Goal: Transaction & Acquisition: Purchase product/service

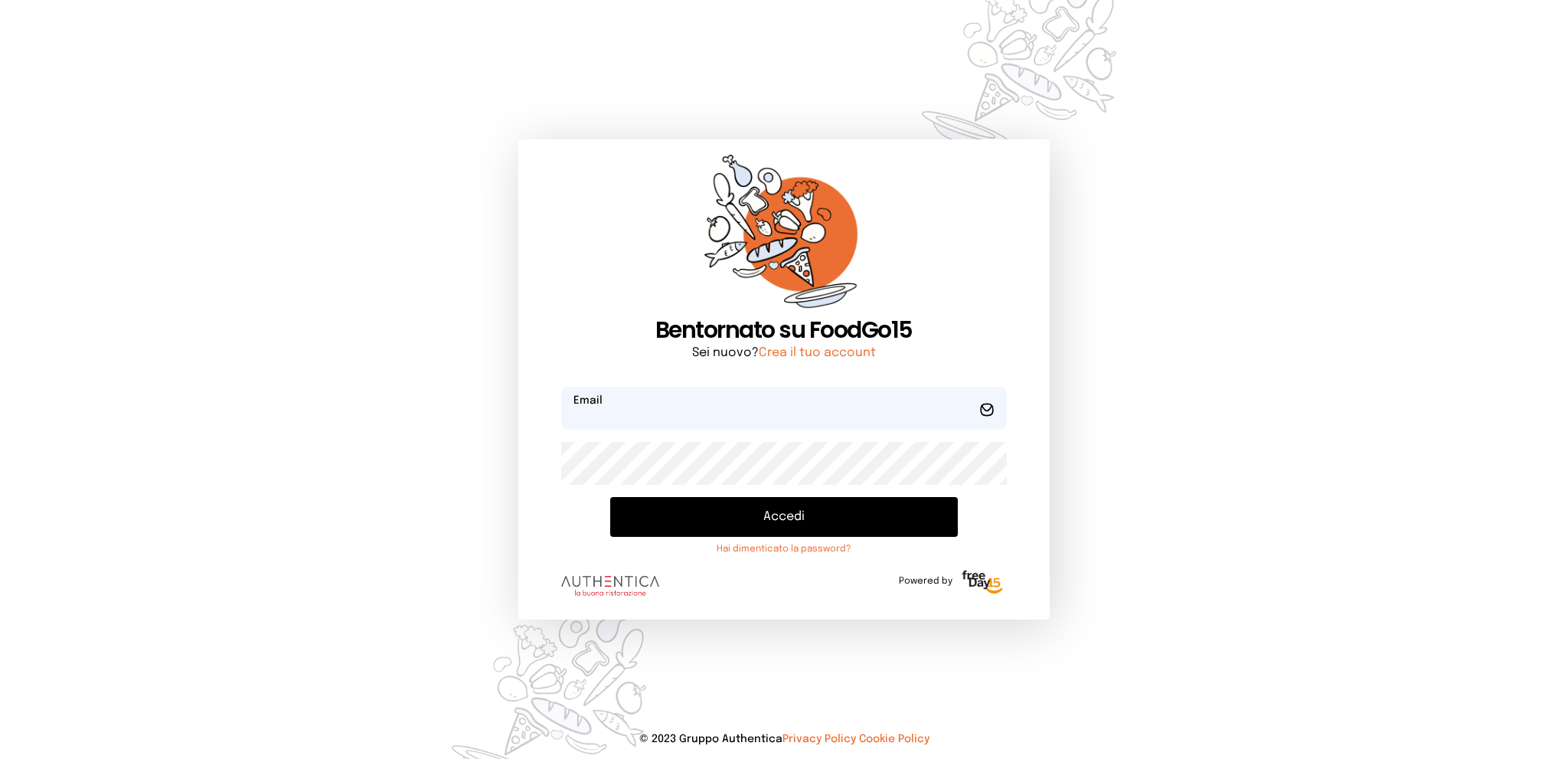
type input "**********"
click at [766, 512] on button "Accedi" at bounding box center [784, 517] width 347 height 40
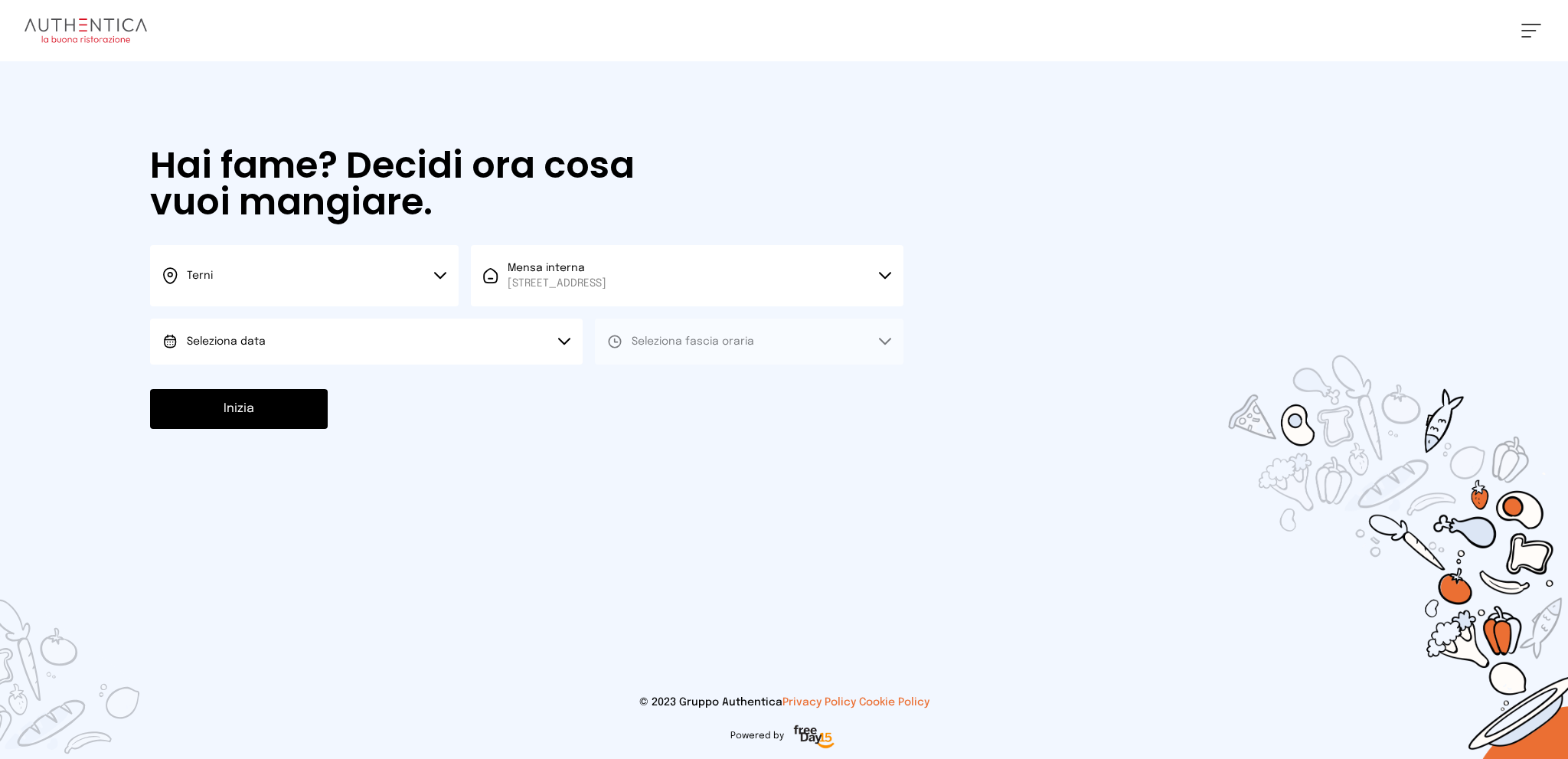
click at [451, 333] on button "Seleziona data" at bounding box center [366, 341] width 432 height 46
click at [436, 382] on li "[DATE], [DATE]" at bounding box center [366, 384] width 432 height 40
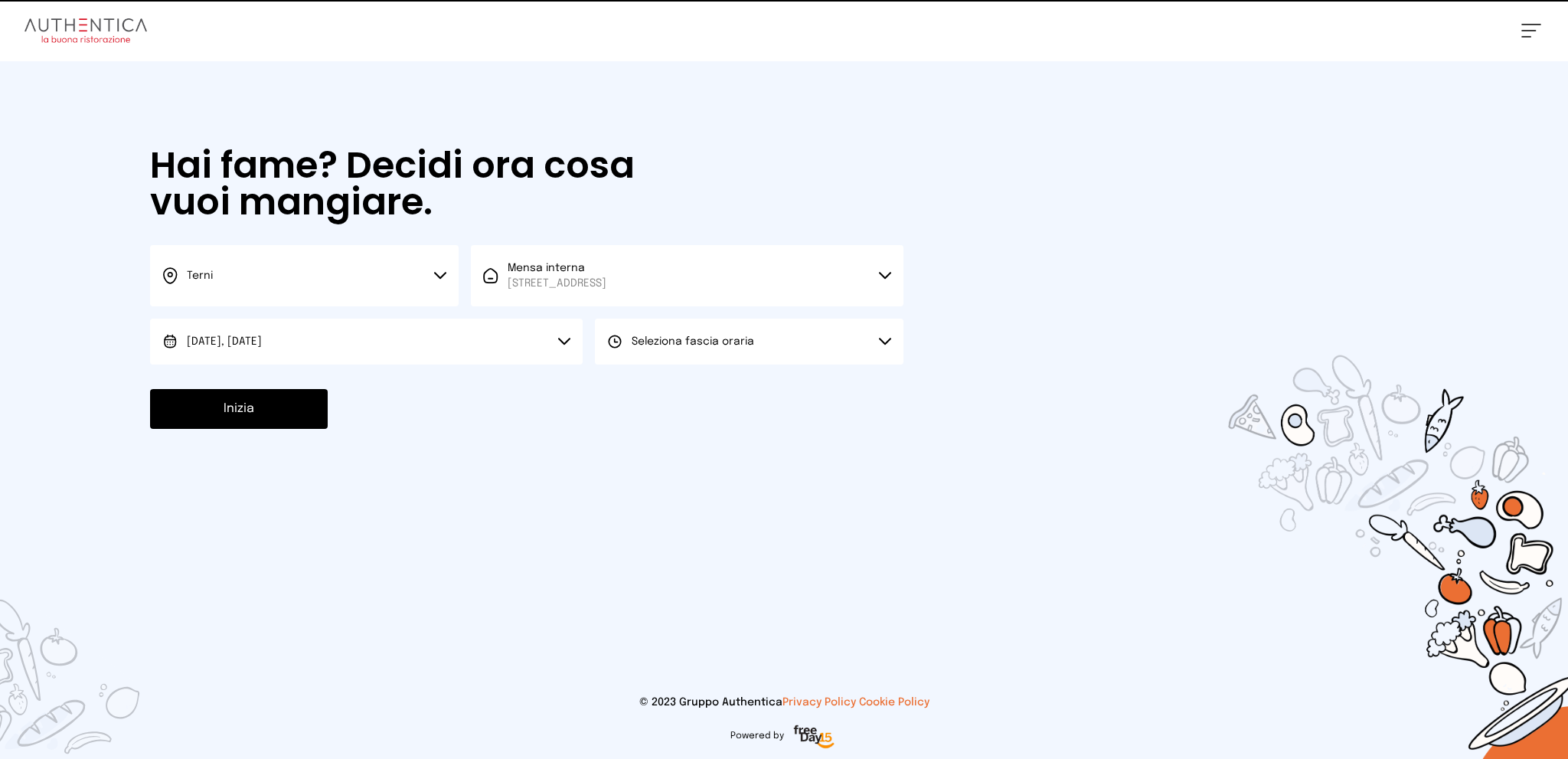
click at [670, 346] on span "Seleziona fascia oraria" at bounding box center [692, 341] width 122 height 15
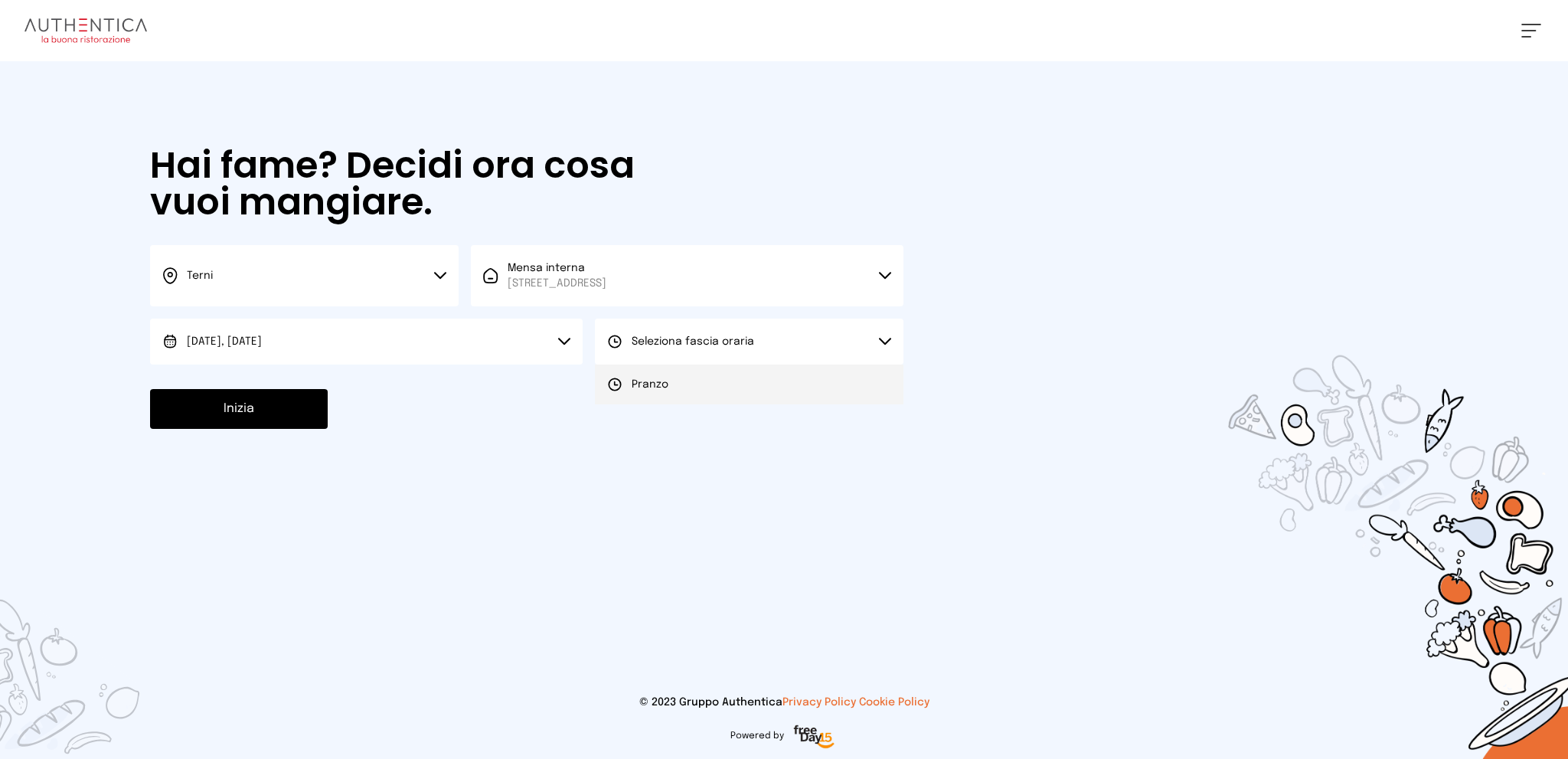
click at [684, 384] on li "Pranzo" at bounding box center [749, 384] width 309 height 40
click at [257, 400] on button "Inizia" at bounding box center [239, 409] width 177 height 40
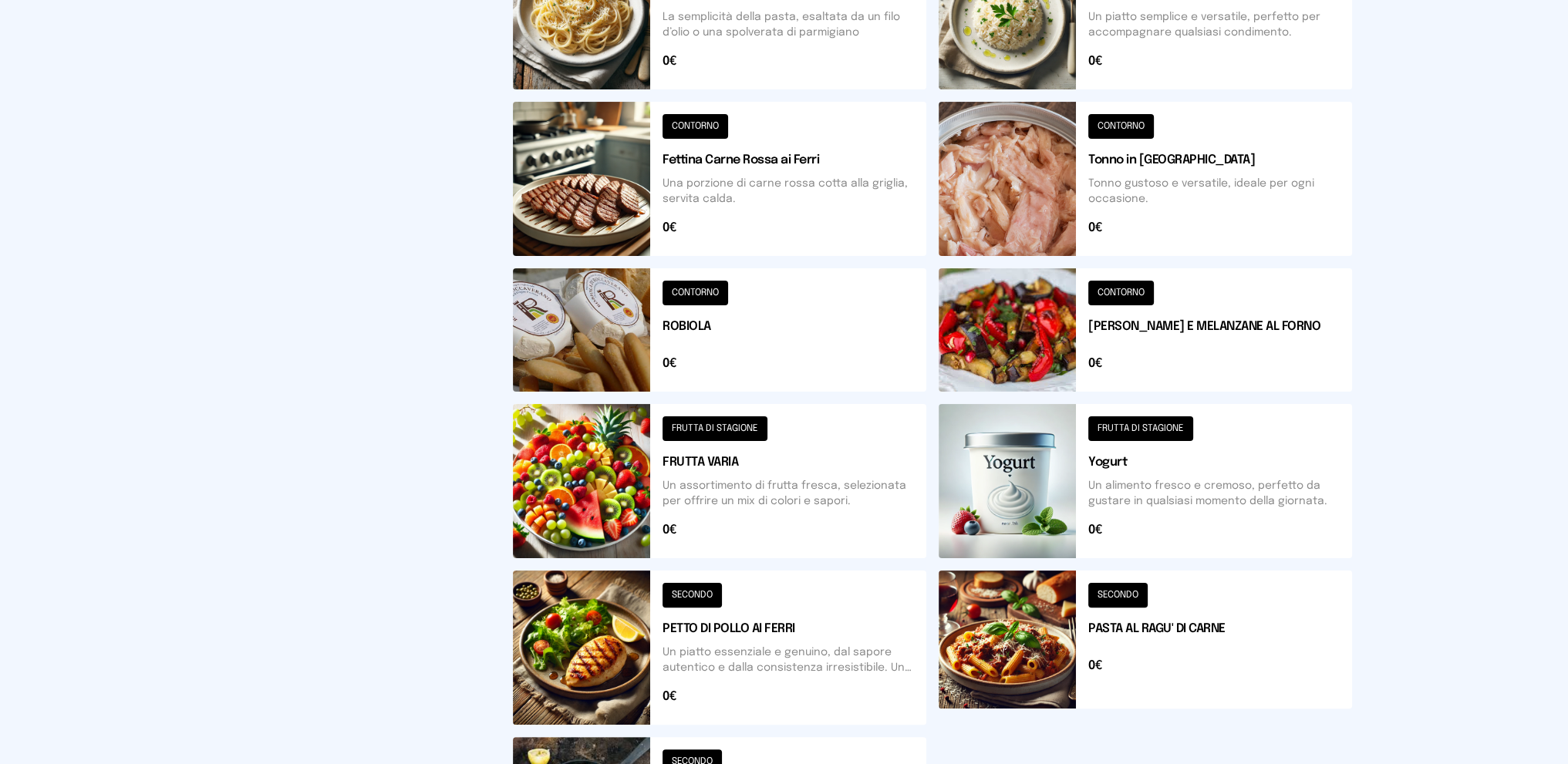
scroll to position [539, 0]
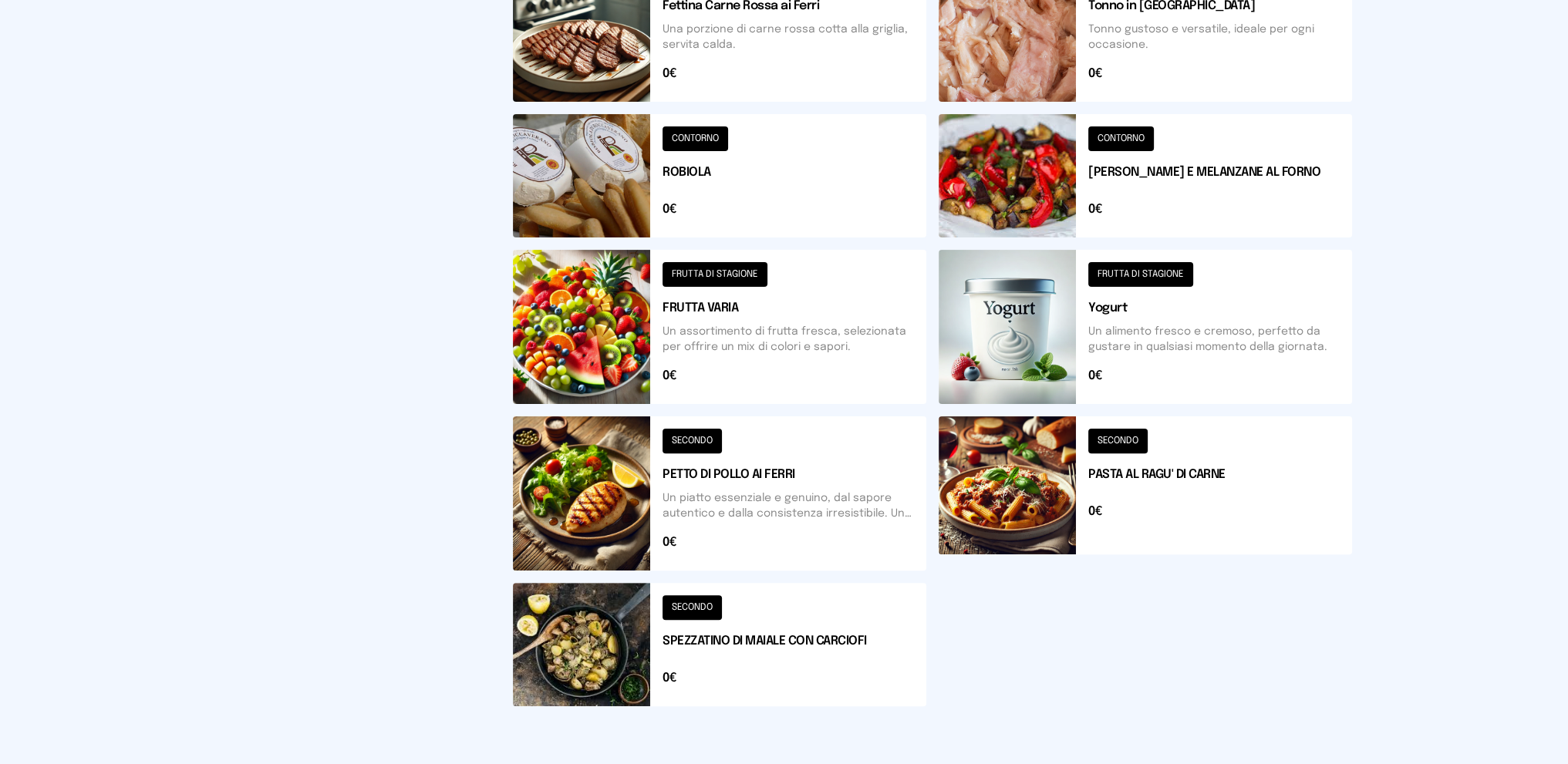
click at [1169, 498] on button at bounding box center [1145, 493] width 414 height 154
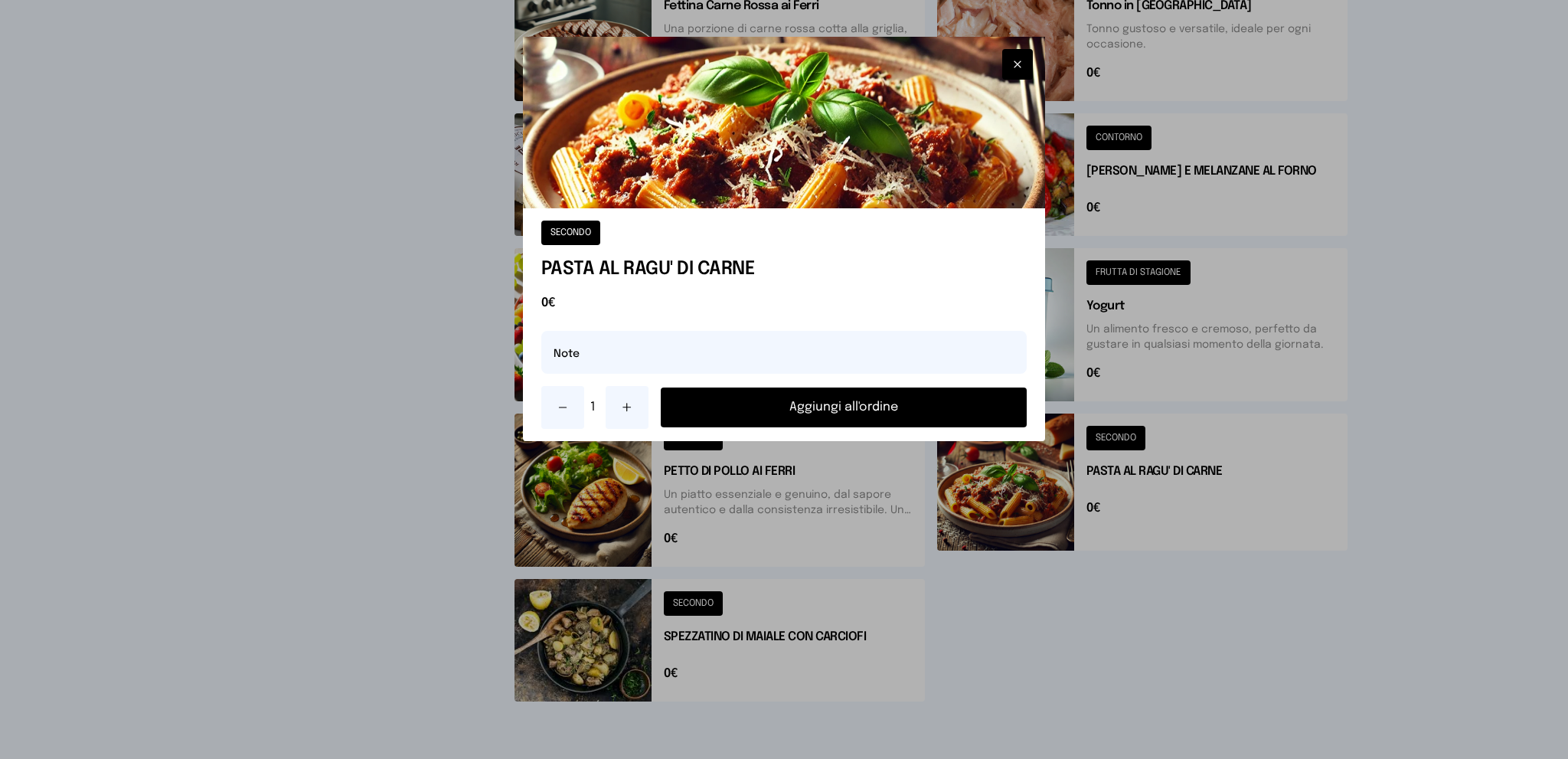
click at [870, 395] on button "Aggiungi all'ordine" at bounding box center [843, 407] width 366 height 40
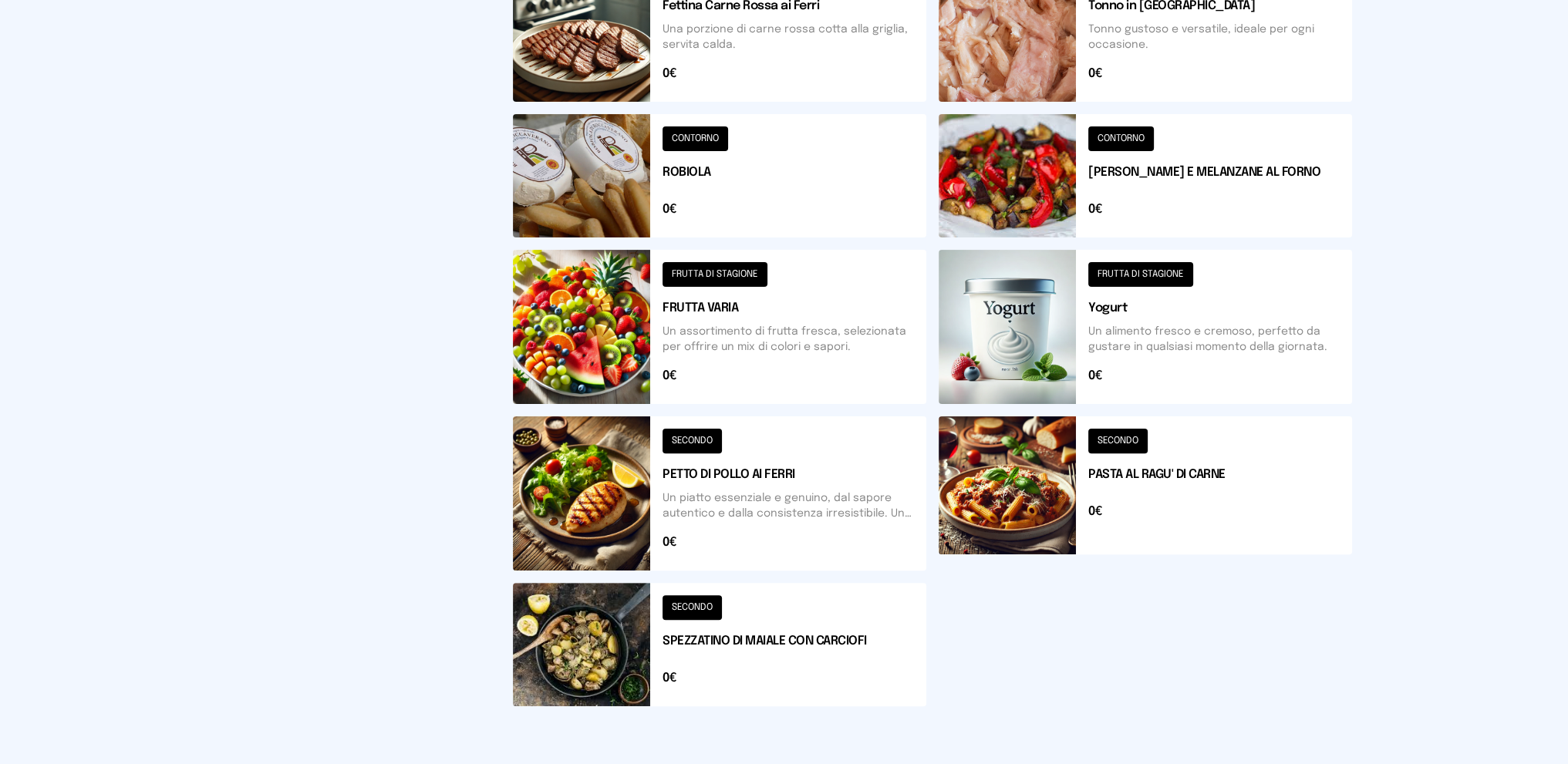
click at [881, 499] on button at bounding box center [720, 493] width 414 height 154
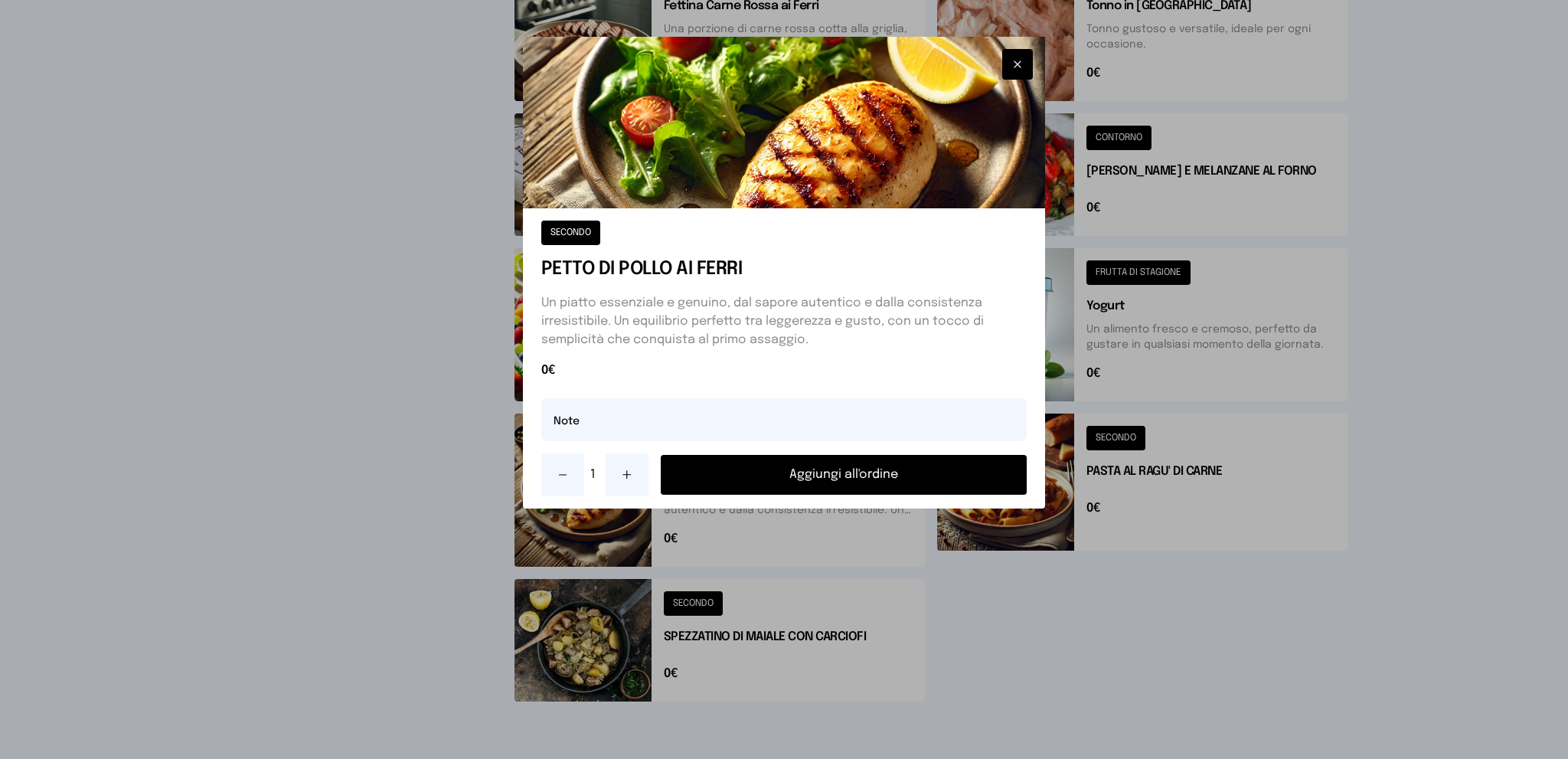
click at [880, 469] on button "Aggiungi all'ordine" at bounding box center [843, 475] width 366 height 40
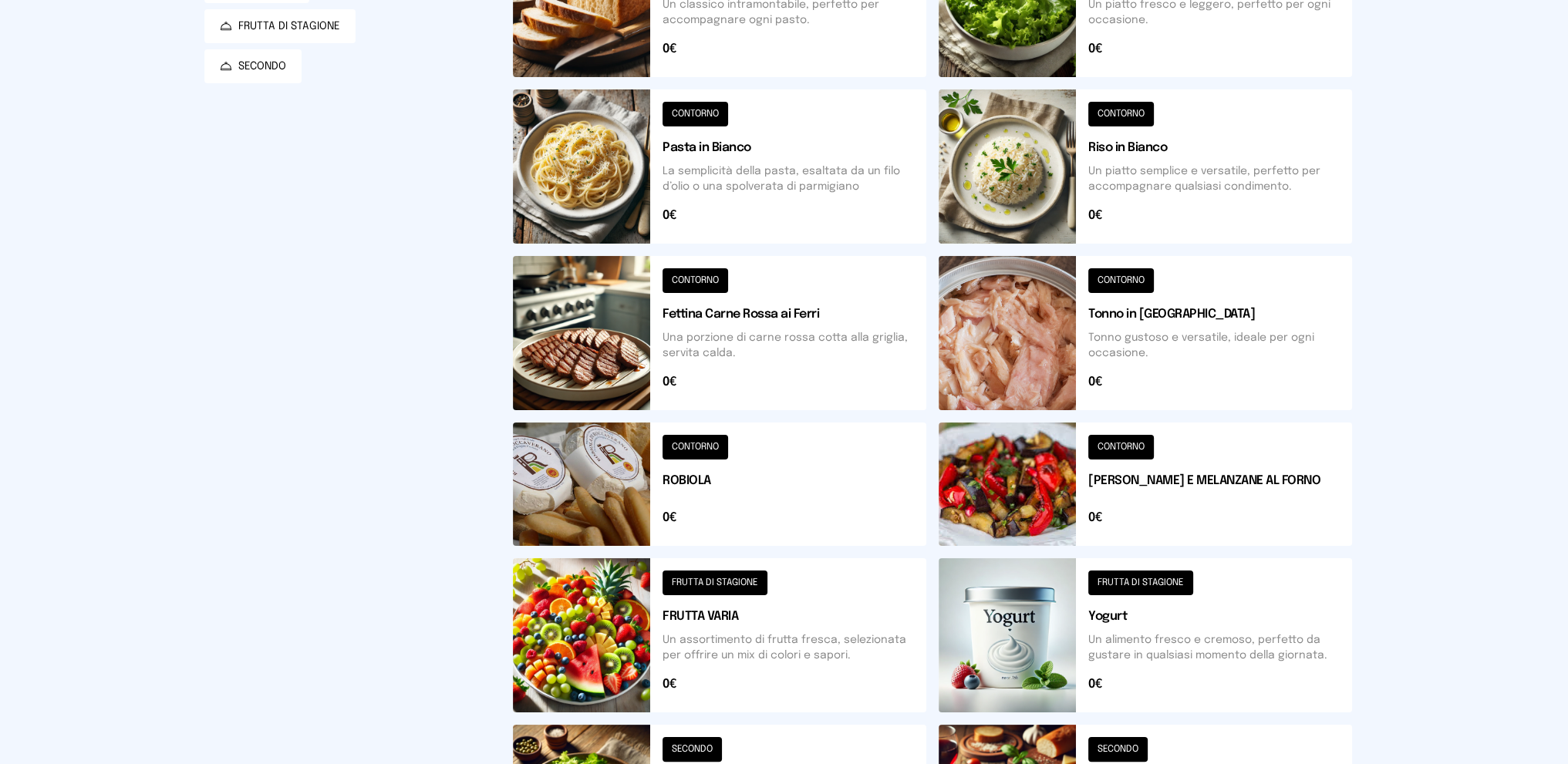
scroll to position [309, 0]
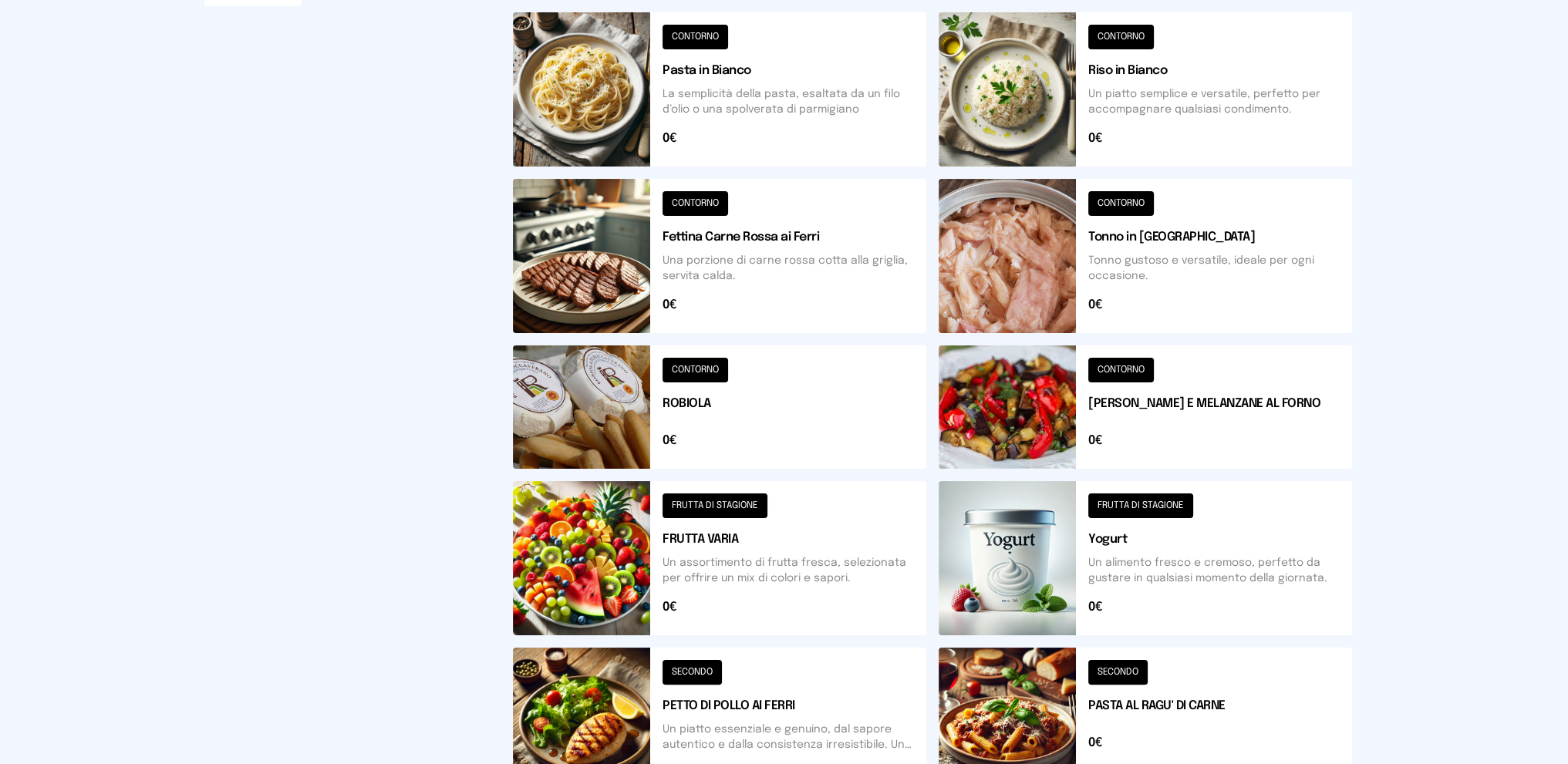
click at [1193, 415] on button at bounding box center [1145, 406] width 414 height 123
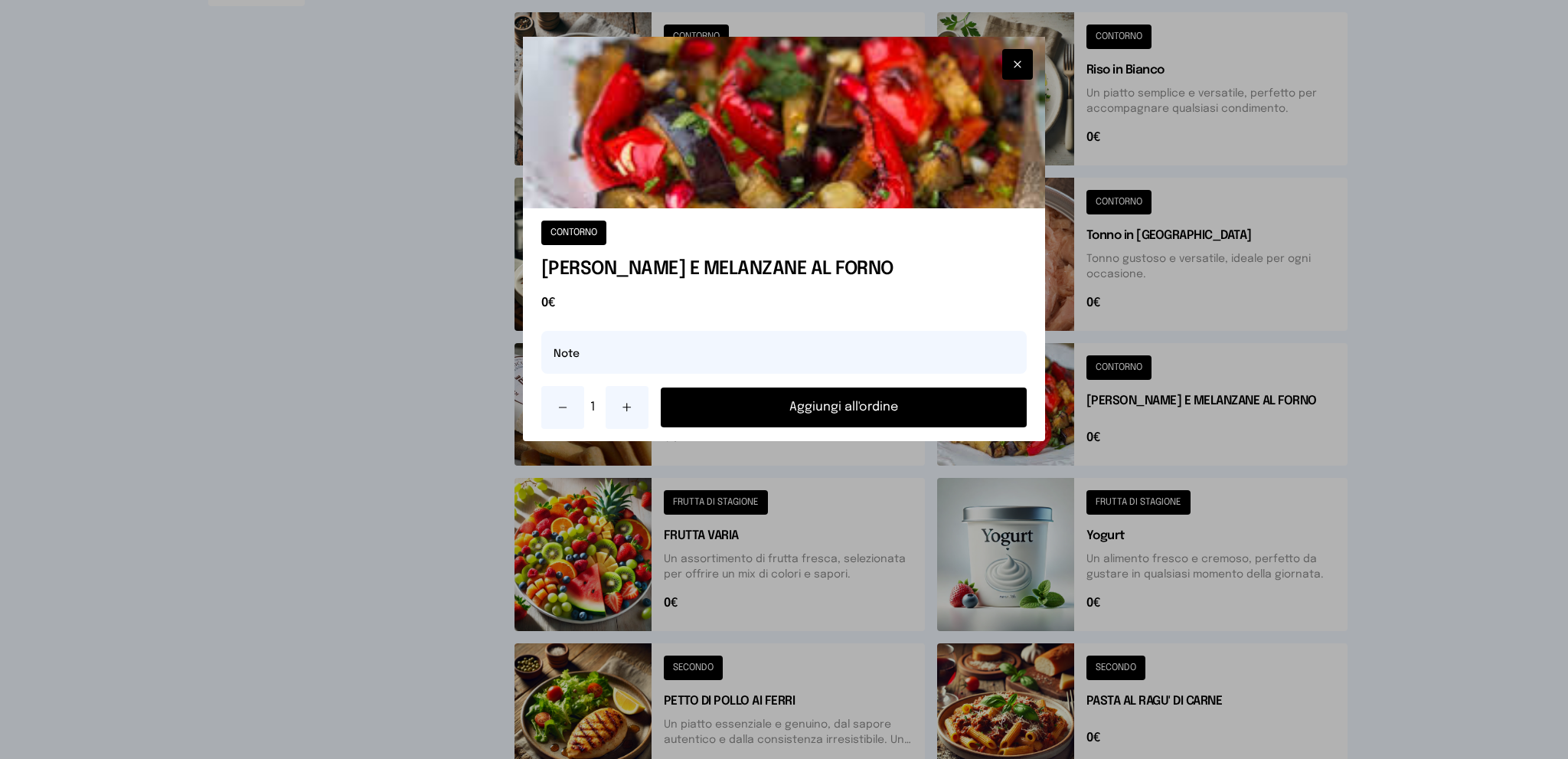
click at [917, 414] on button "Aggiungi all'ordine" at bounding box center [843, 407] width 366 height 40
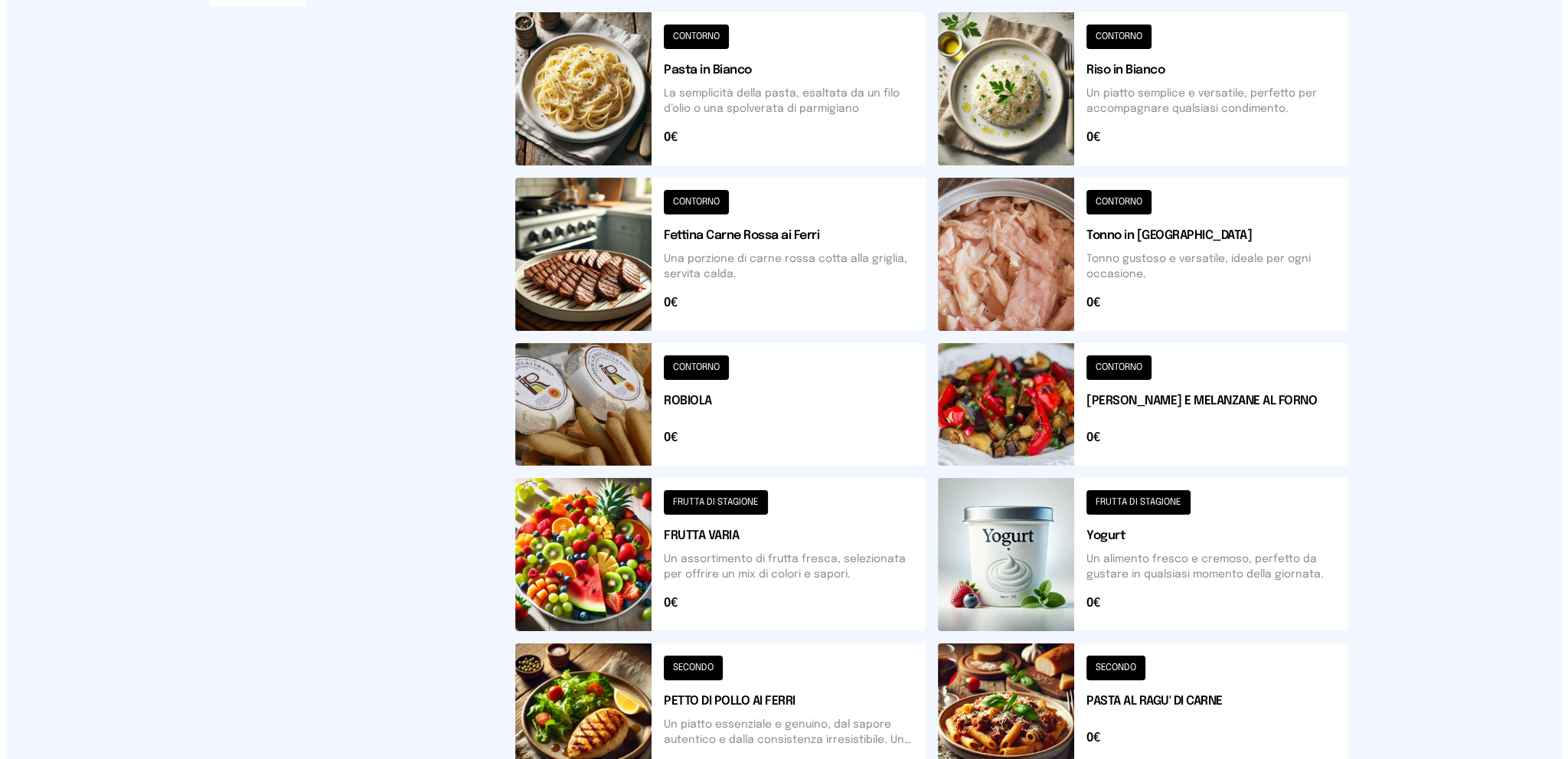
scroll to position [0, 0]
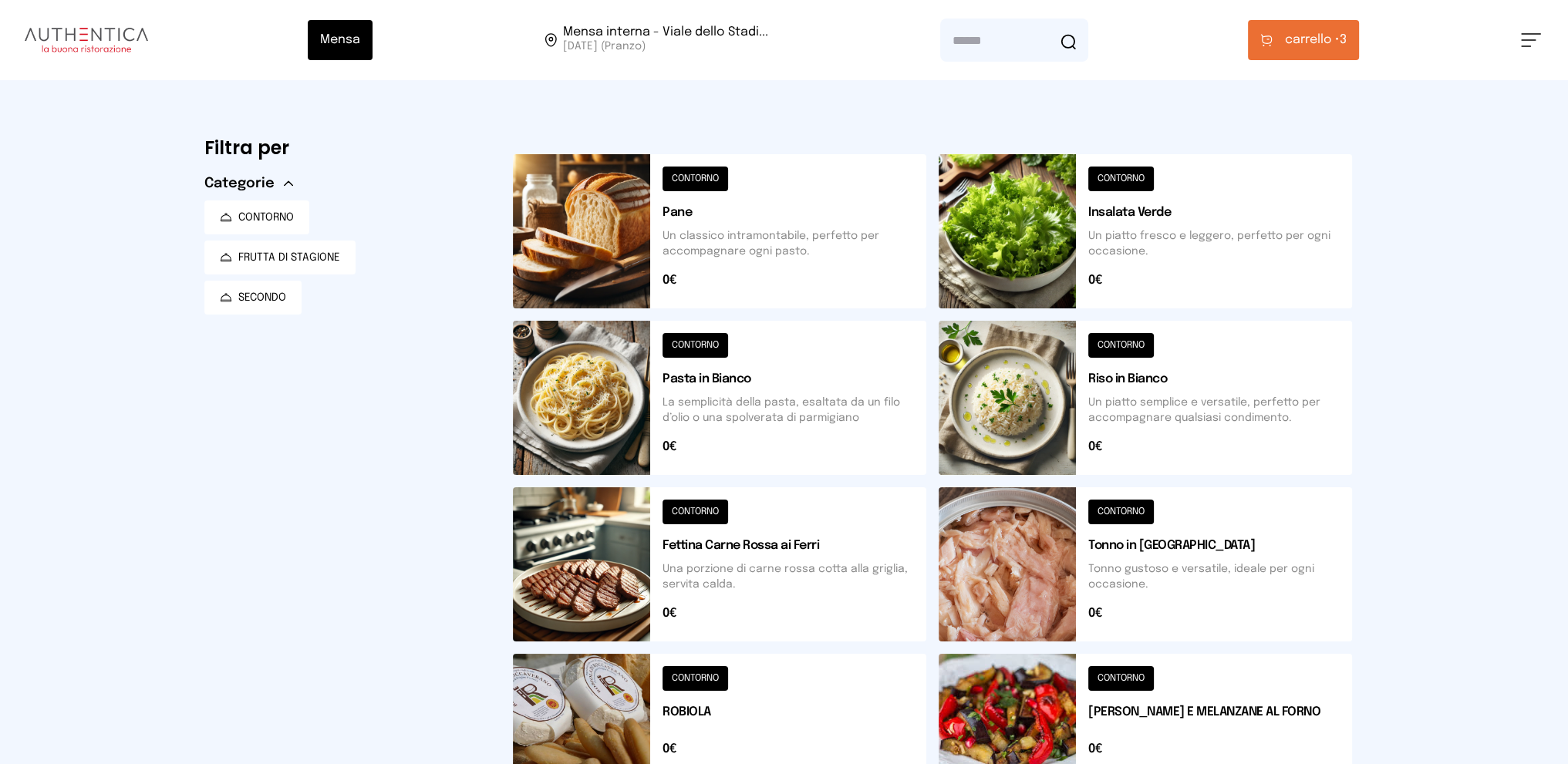
click at [1279, 35] on button "carrello • 3" at bounding box center [1303, 40] width 111 height 40
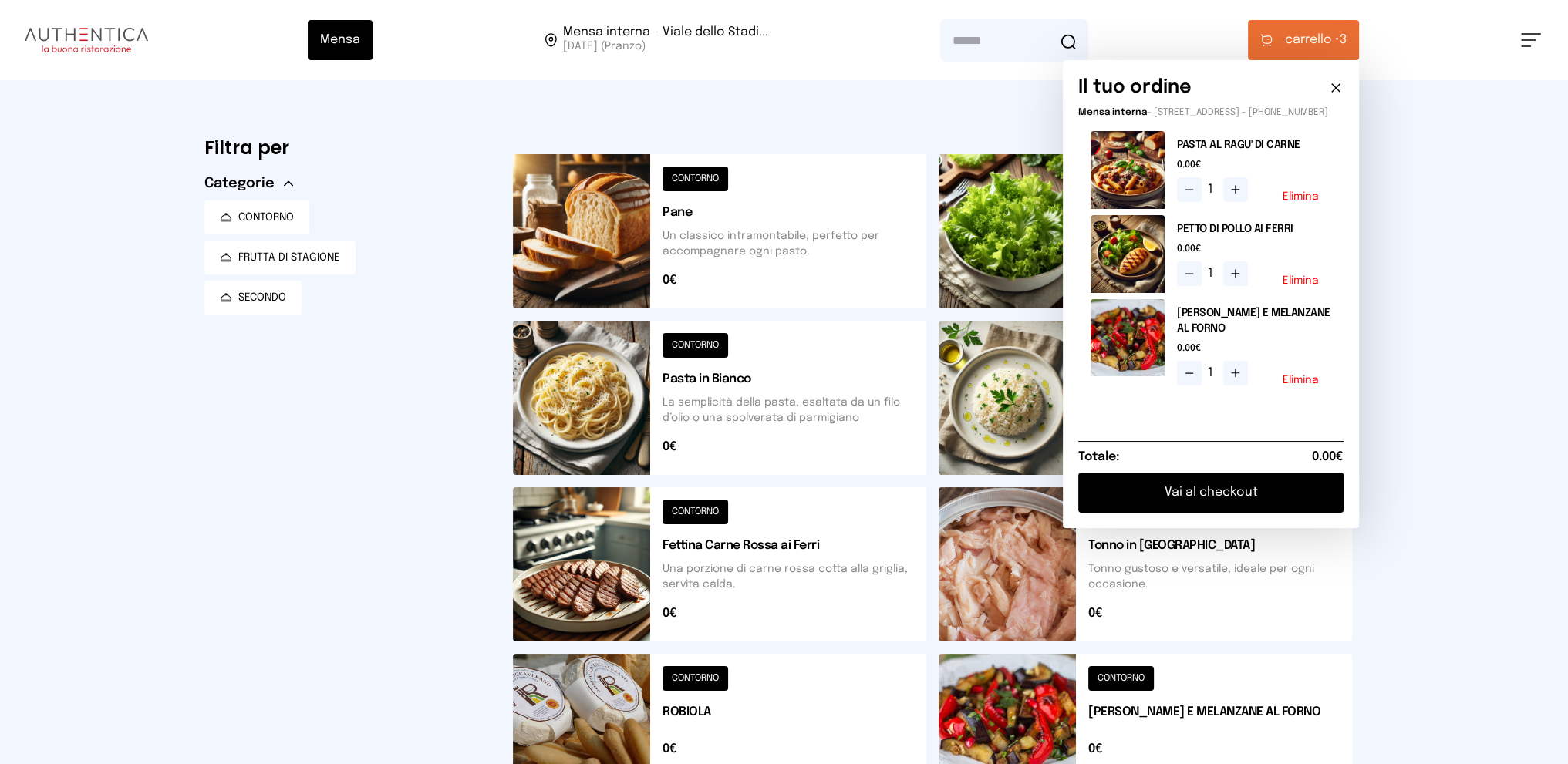
click at [1195, 506] on button "Vai al checkout" at bounding box center [1210, 493] width 265 height 40
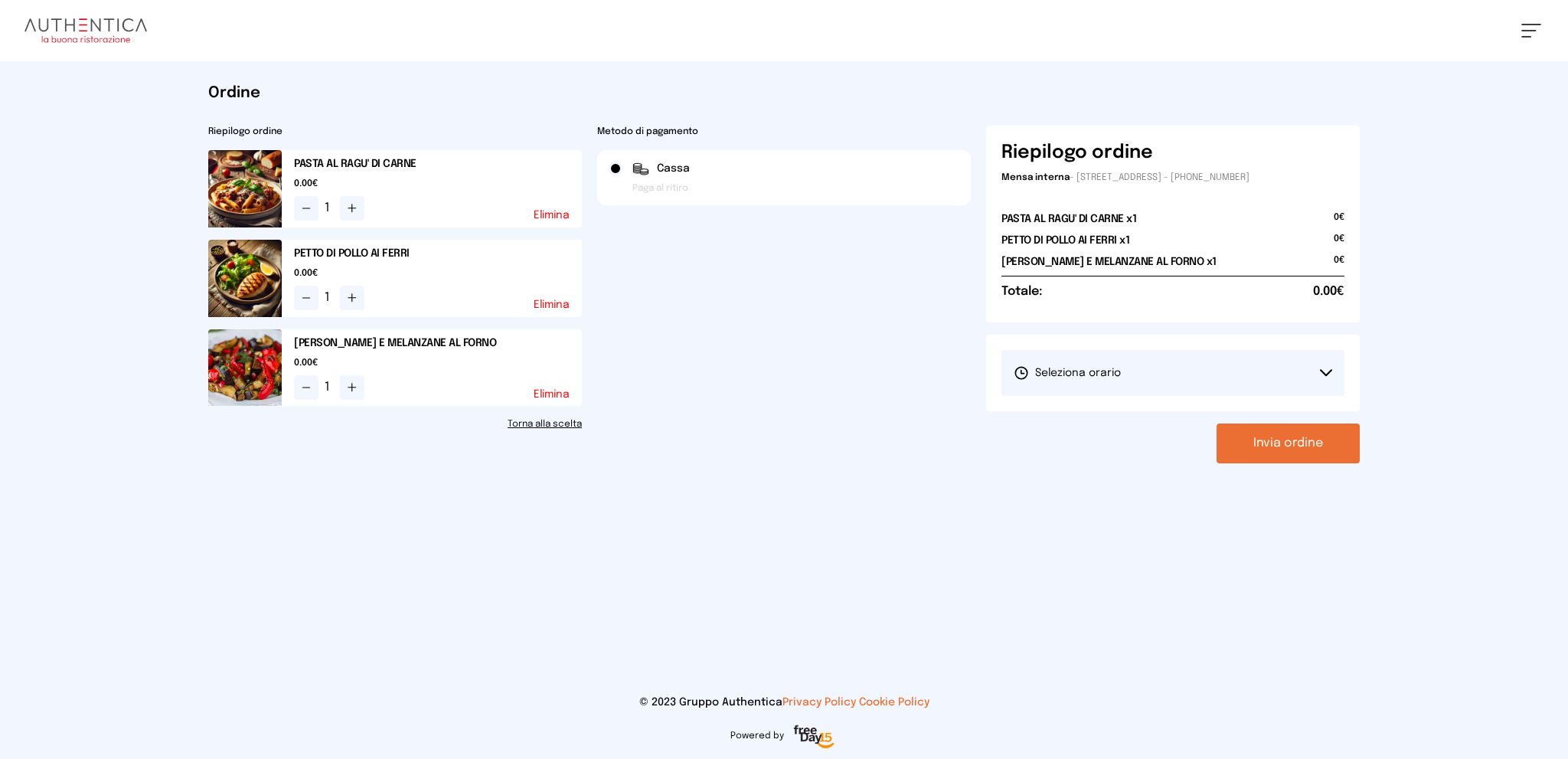
click at [1171, 370] on button "Seleziona orario" at bounding box center [1173, 373] width 343 height 46
click at [1171, 413] on li "1° Turno (13:00 - 15:00)" at bounding box center [1173, 416] width 343 height 40
click at [1249, 441] on button "Invia ordine" at bounding box center [1288, 443] width 143 height 40
